Goal: Communication & Community: Answer question/provide support

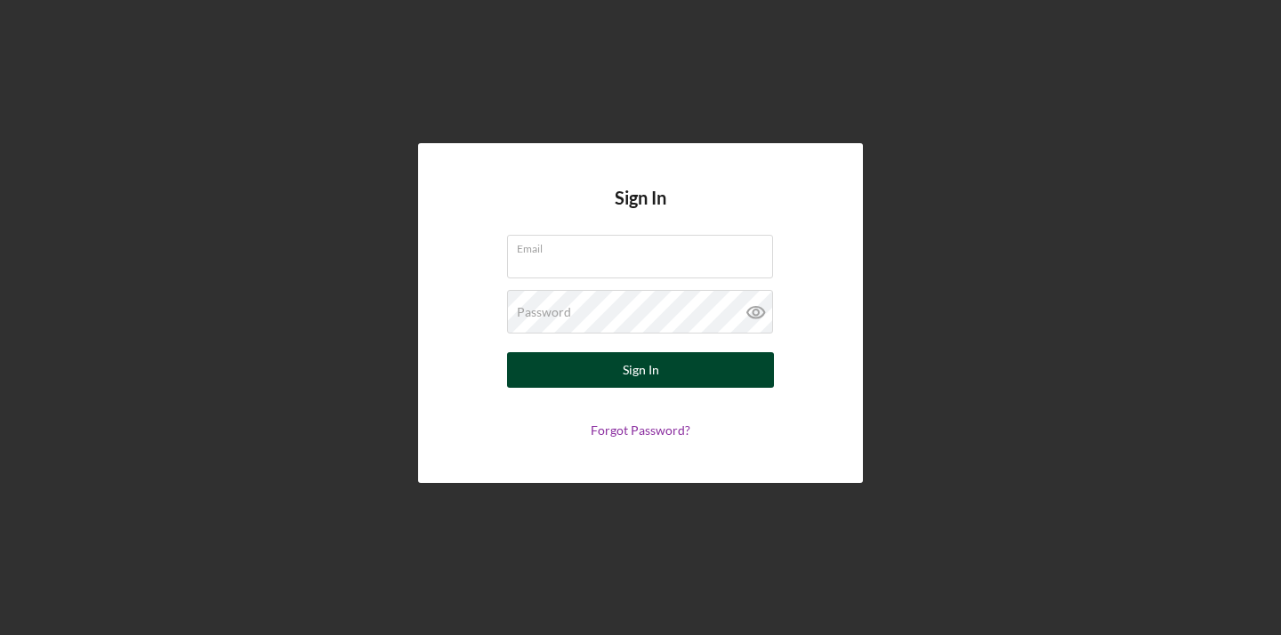
type input "[EMAIL_ADDRESS][DOMAIN_NAME]"
click at [603, 365] on button "Sign In" at bounding box center [640, 370] width 267 height 36
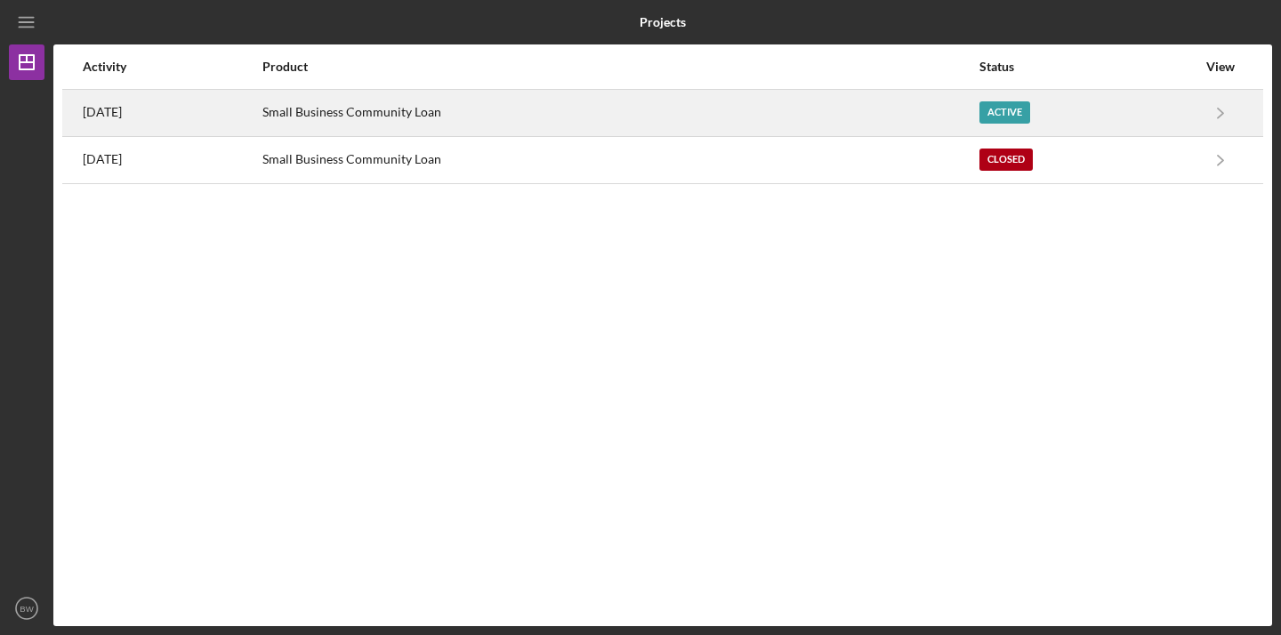
click at [666, 112] on div "Small Business Community Loan" at bounding box center [619, 113] width 715 height 44
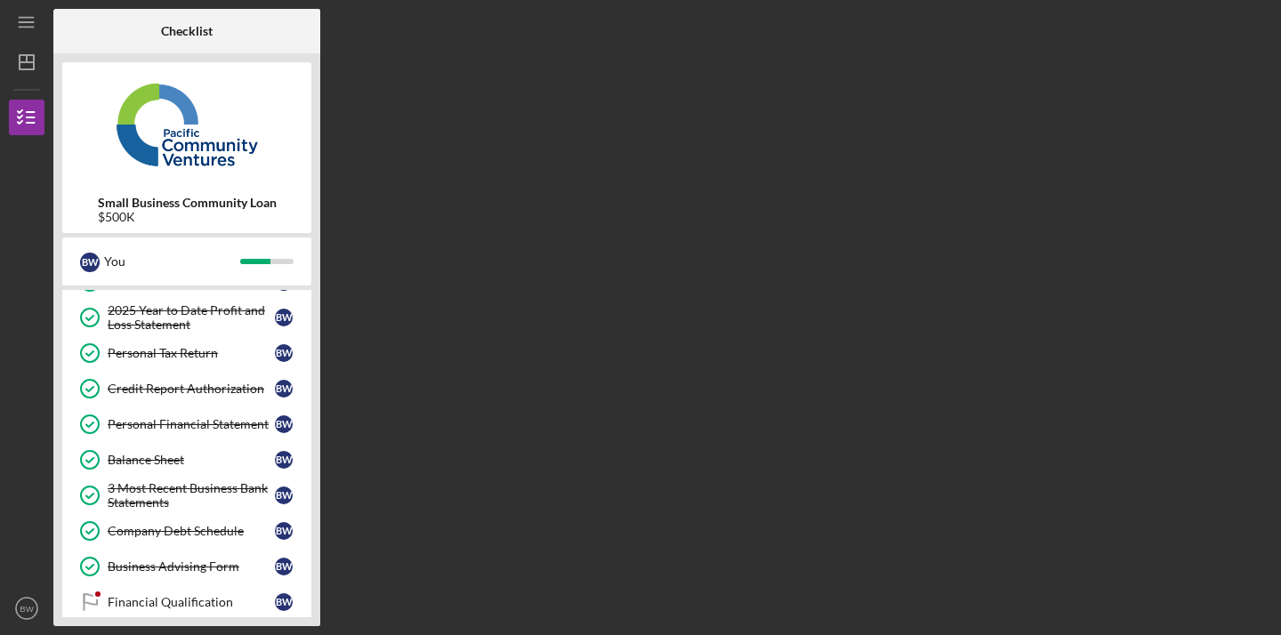
scroll to position [310, 0]
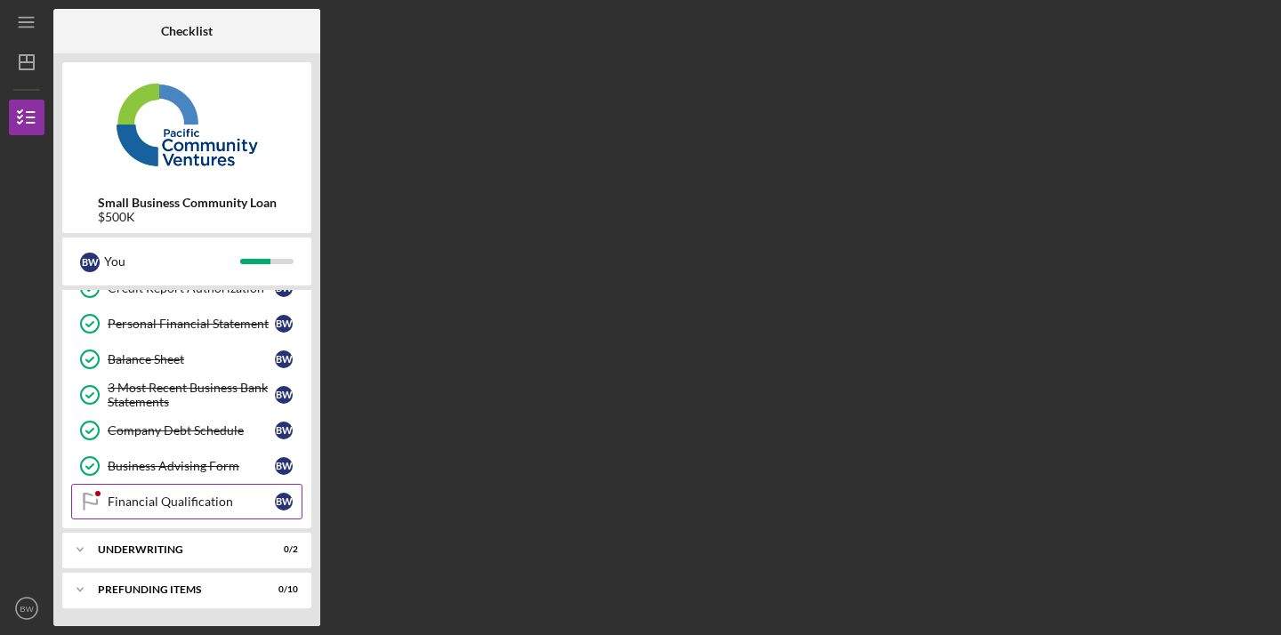
click at [171, 496] on div "Financial Qualification" at bounding box center [191, 502] width 167 height 14
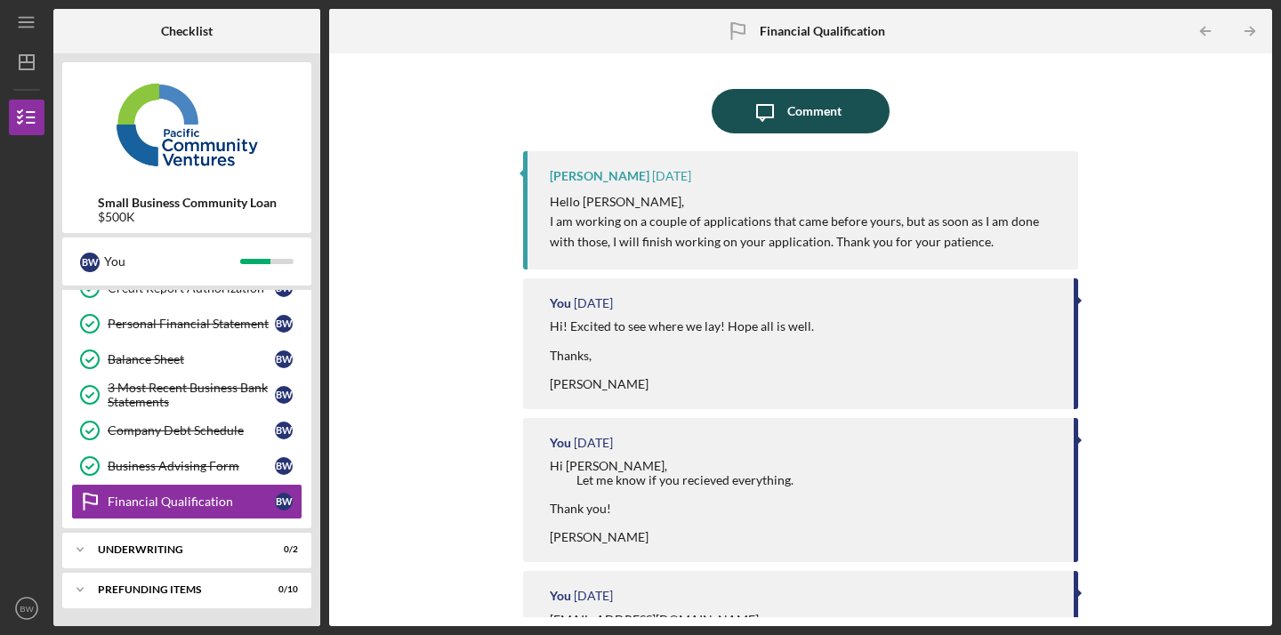
click at [773, 99] on icon "Icon/Message" at bounding box center [765, 111] width 44 height 44
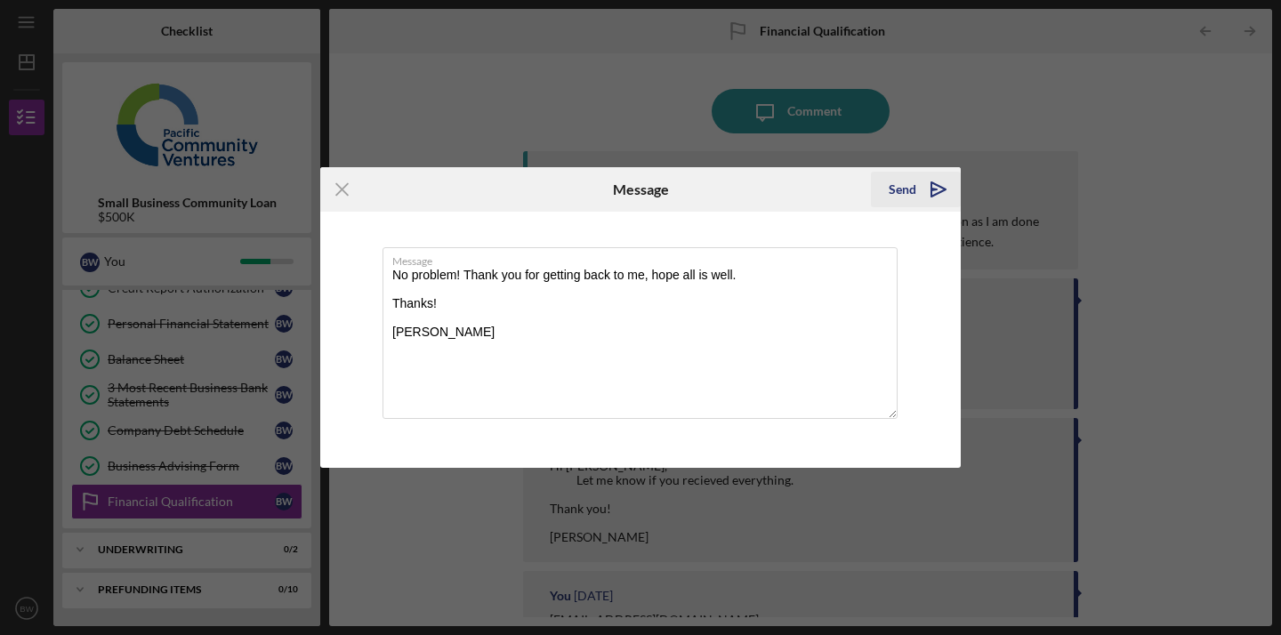
type textarea "No problem! Thank you for getting back to me, hope all is well. Thanks! [PERSON…"
click at [902, 190] on div "Send" at bounding box center [903, 190] width 28 height 36
